Goal: Find specific page/section: Find specific page/section

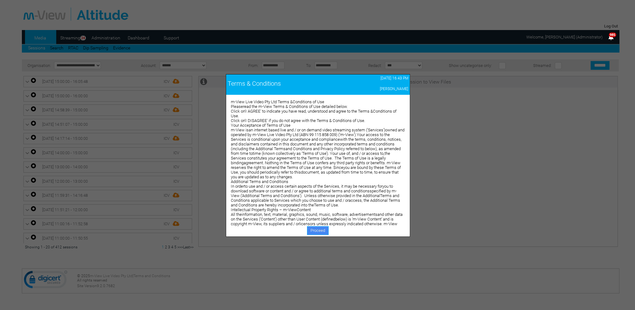
click at [322, 229] on link "Proceed" at bounding box center [318, 230] width 22 height 9
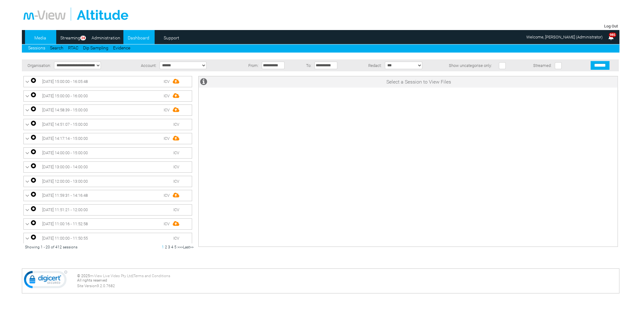
click at [144, 35] on link "Dashboard" at bounding box center [138, 37] width 30 height 9
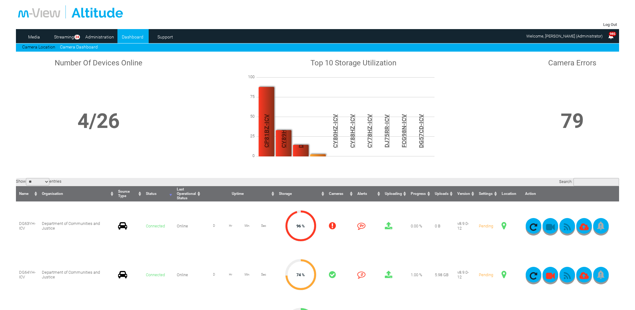
scroll to position [156, 0]
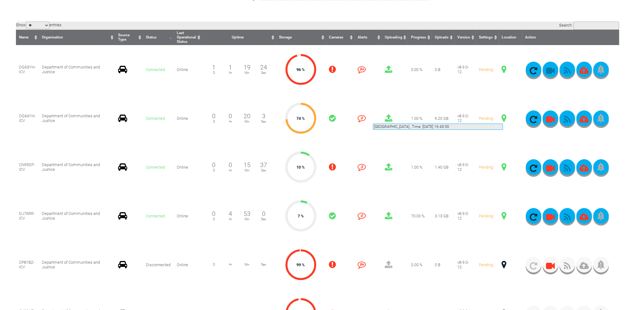
click at [503, 116] on span at bounding box center [504, 118] width 5 height 8
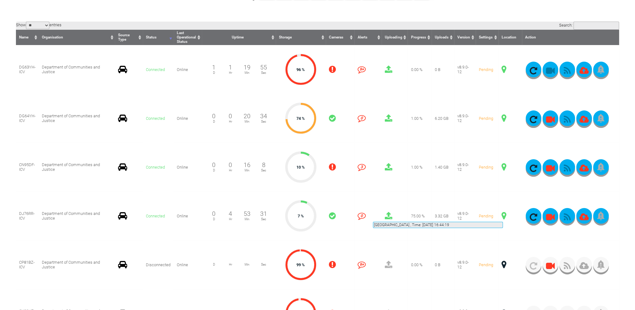
click at [503, 214] on span at bounding box center [504, 215] width 5 height 8
